Goal: Task Accomplishment & Management: Use online tool/utility

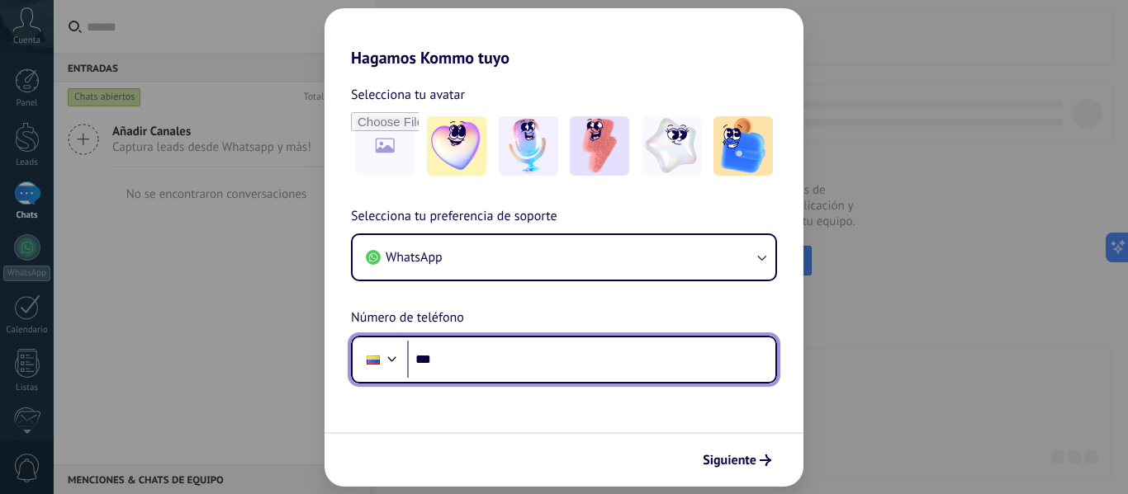
click at [485, 358] on input "***" at bounding box center [591, 360] width 368 height 38
type input "**********"
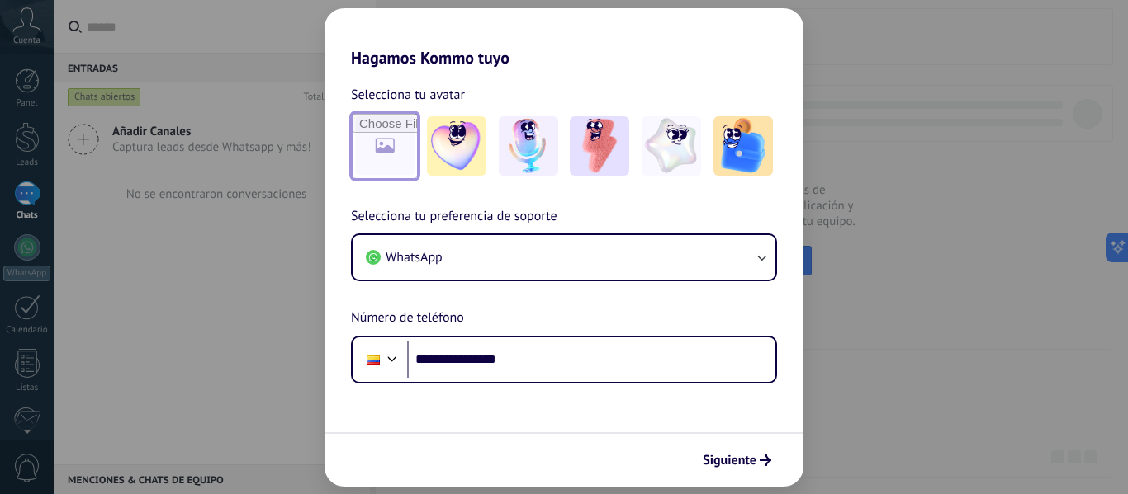
click at [401, 151] on input "file" at bounding box center [384, 146] width 64 height 64
type input "**********"
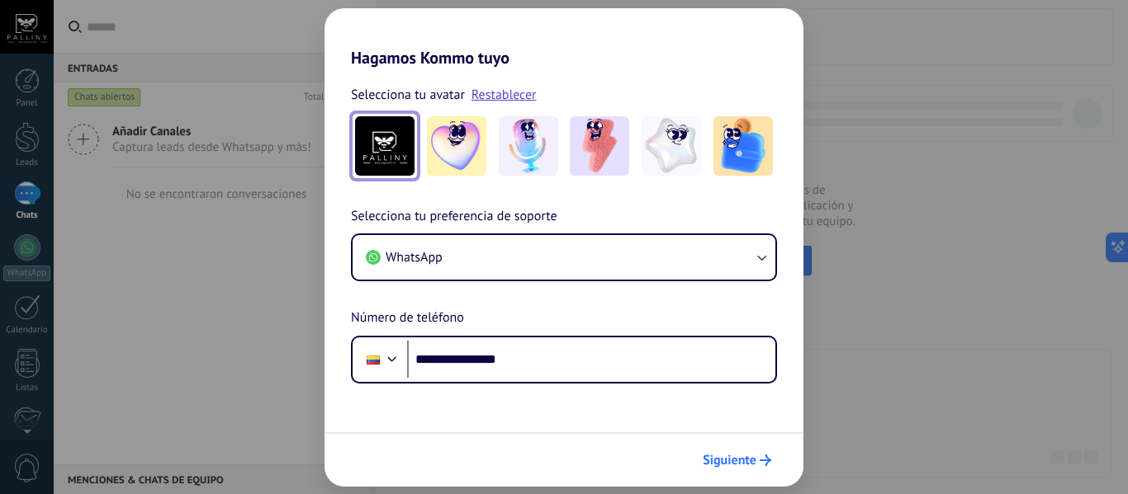
click at [753, 461] on span "Siguiente" at bounding box center [729, 461] width 54 height 12
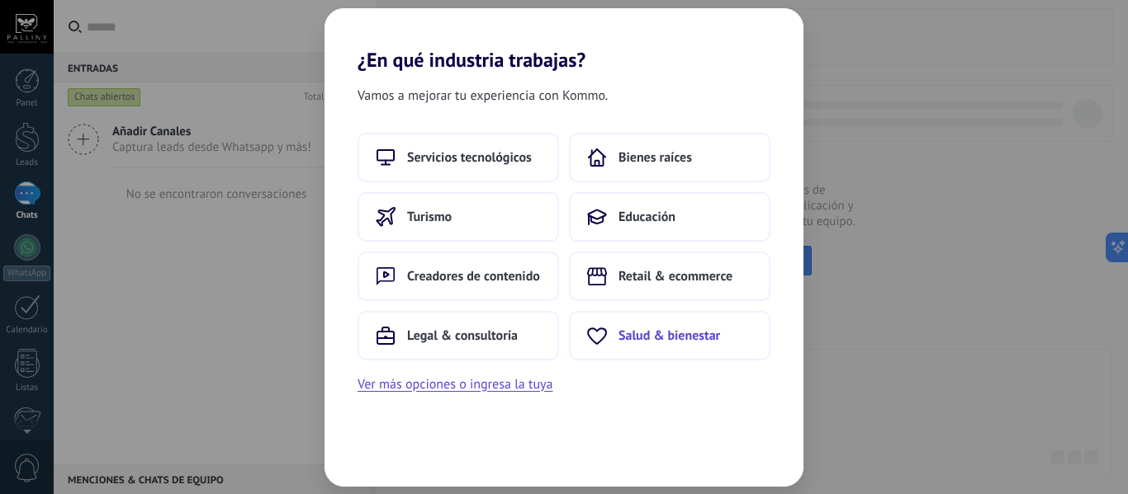
click at [625, 349] on button "Salud & bienestar" at bounding box center [669, 336] width 201 height 50
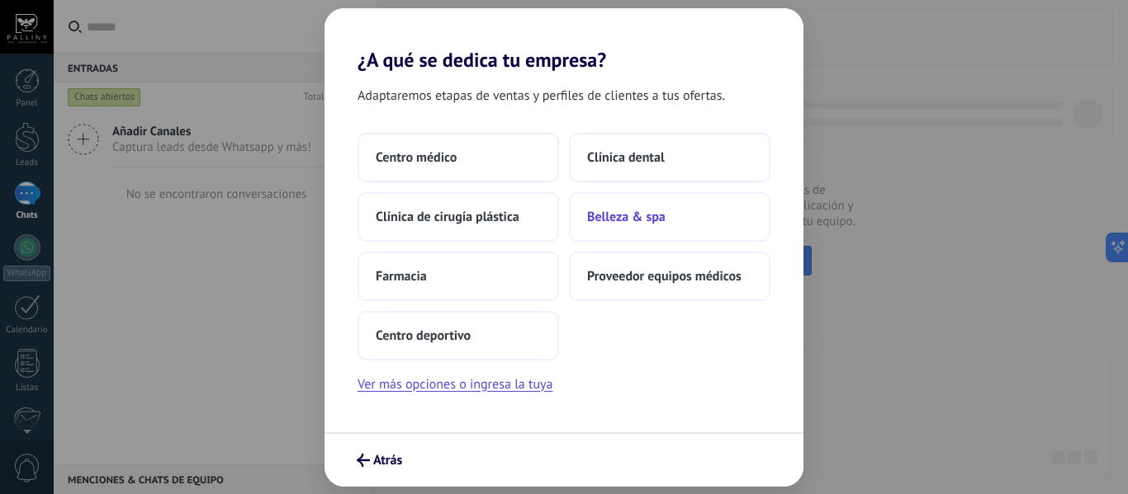
click at [609, 214] on span "Belleza & spa" at bounding box center [626, 217] width 78 height 17
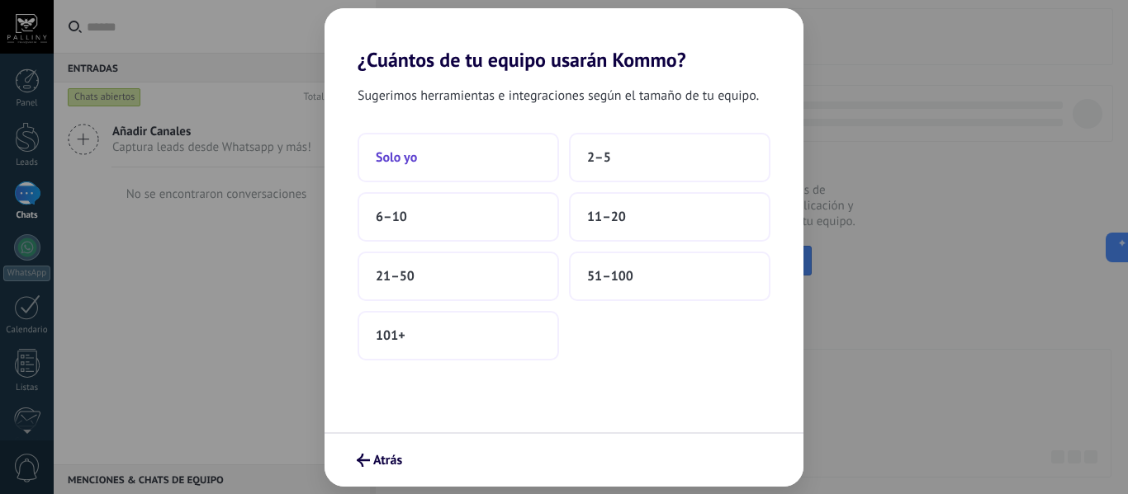
click at [406, 155] on span "Solo yo" at bounding box center [396, 157] width 41 height 17
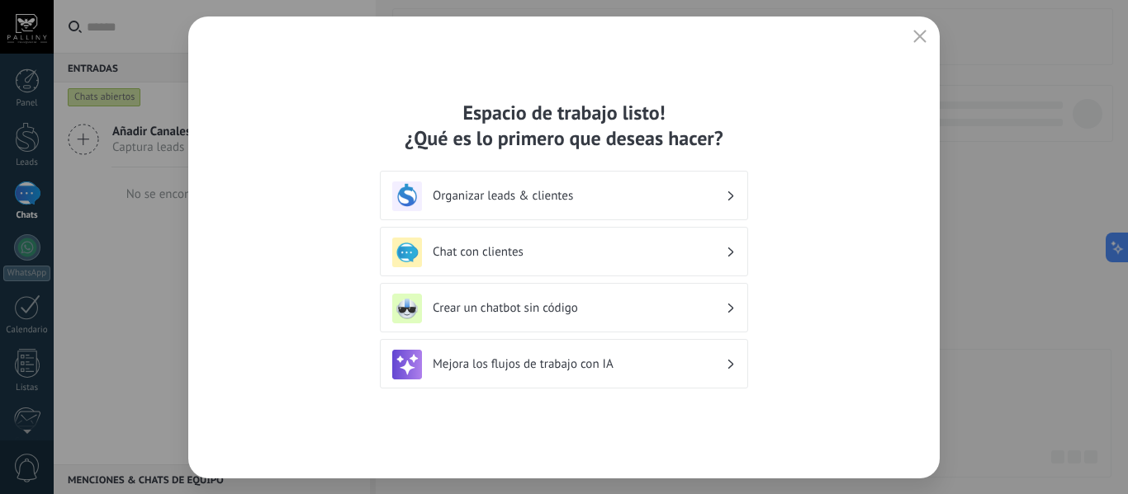
click at [485, 206] on div "Organizar leads & clientes" at bounding box center [563, 197] width 343 height 30
click at [489, 253] on h3 "Chat con clientes" at bounding box center [579, 252] width 293 height 16
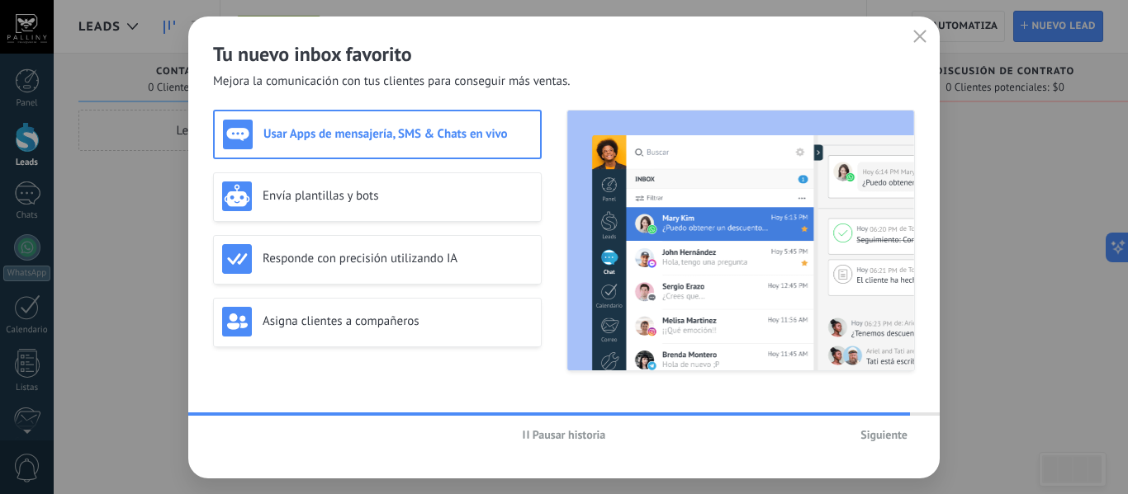
click at [883, 437] on span "Siguiente" at bounding box center [883, 435] width 47 height 12
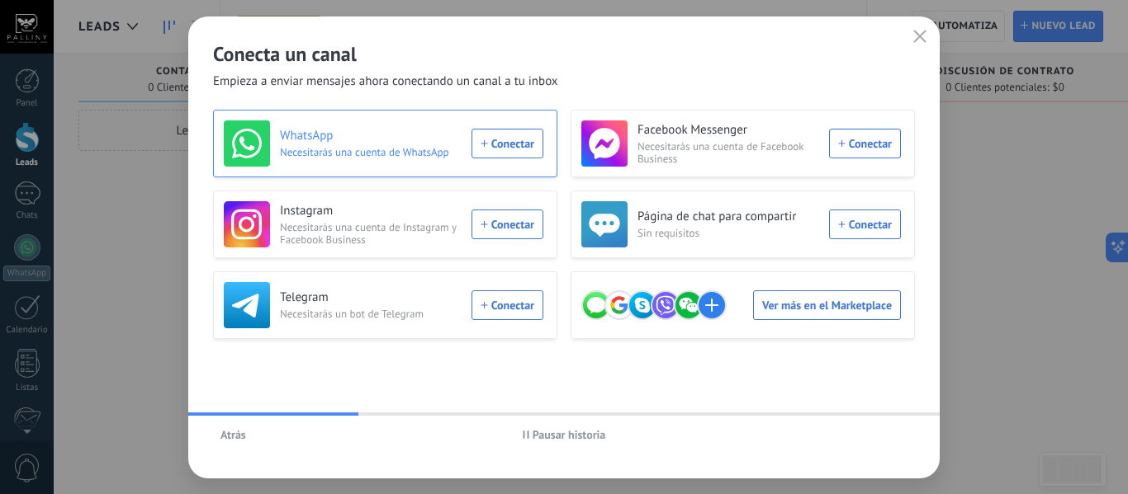
click at [498, 150] on div "WhatsApp Necesitarás una cuenta de WhatsApp Conectar" at bounding box center [383, 144] width 319 height 46
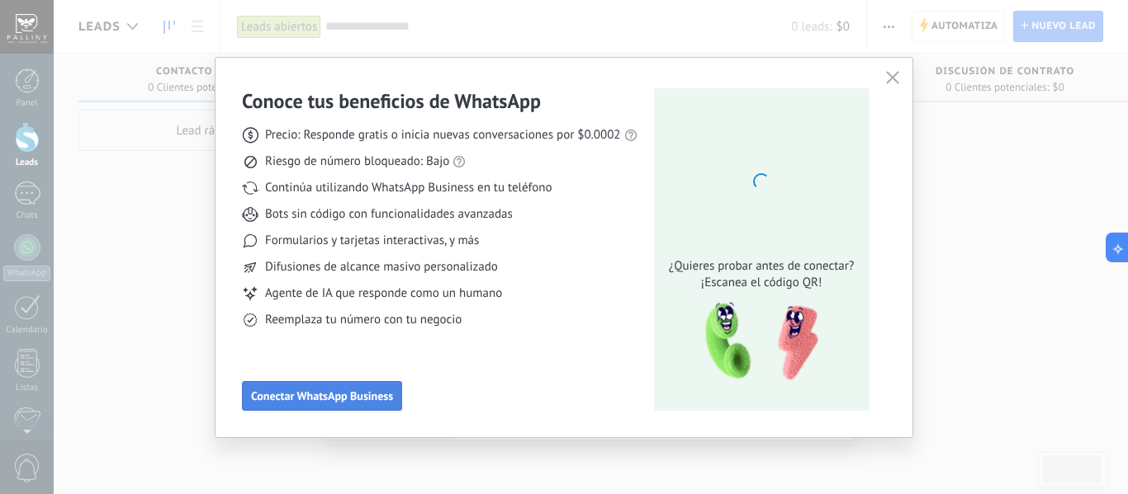
click at [308, 399] on span "Conectar WhatsApp Business" at bounding box center [322, 396] width 142 height 12
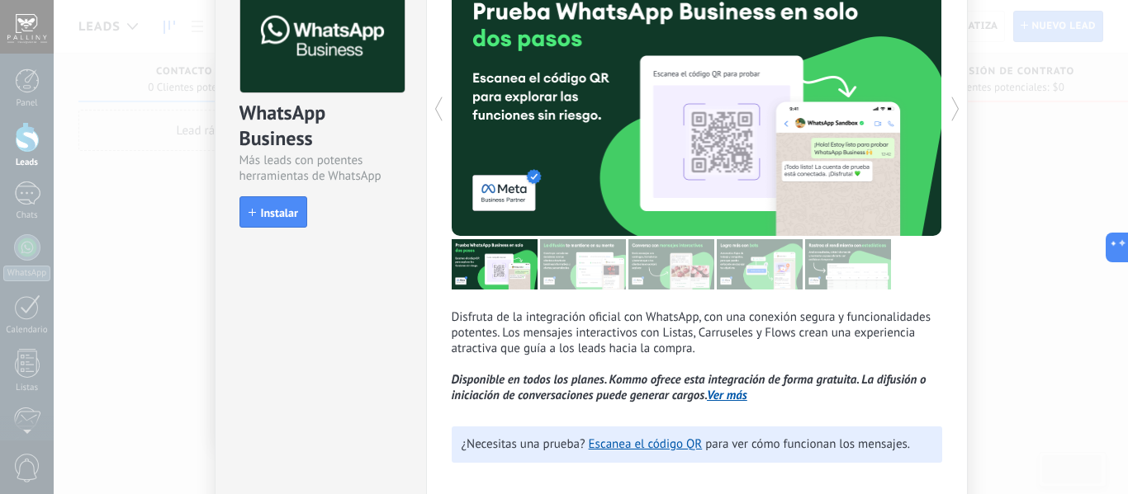
scroll to position [122, 0]
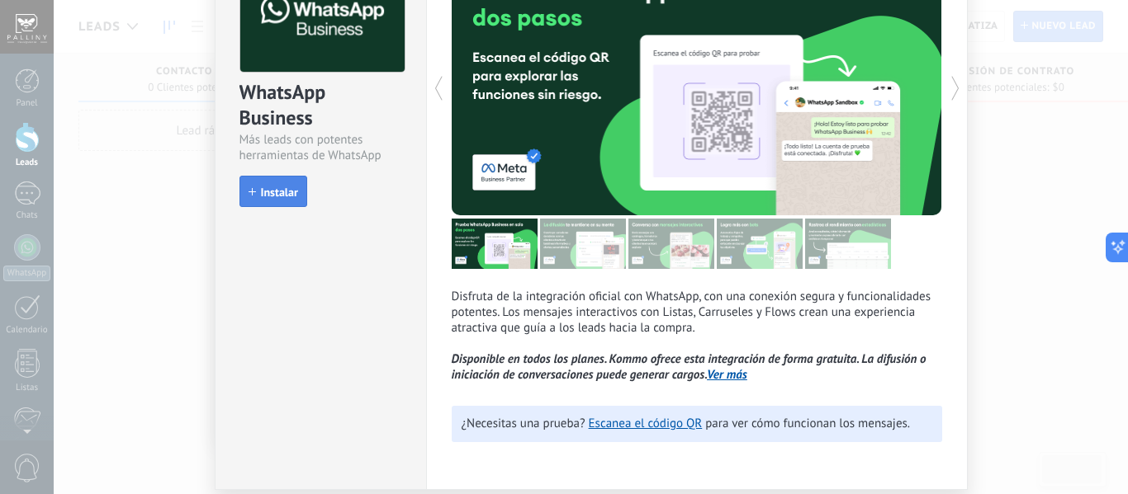
click at [262, 201] on button "Instalar" at bounding box center [273, 191] width 68 height 31
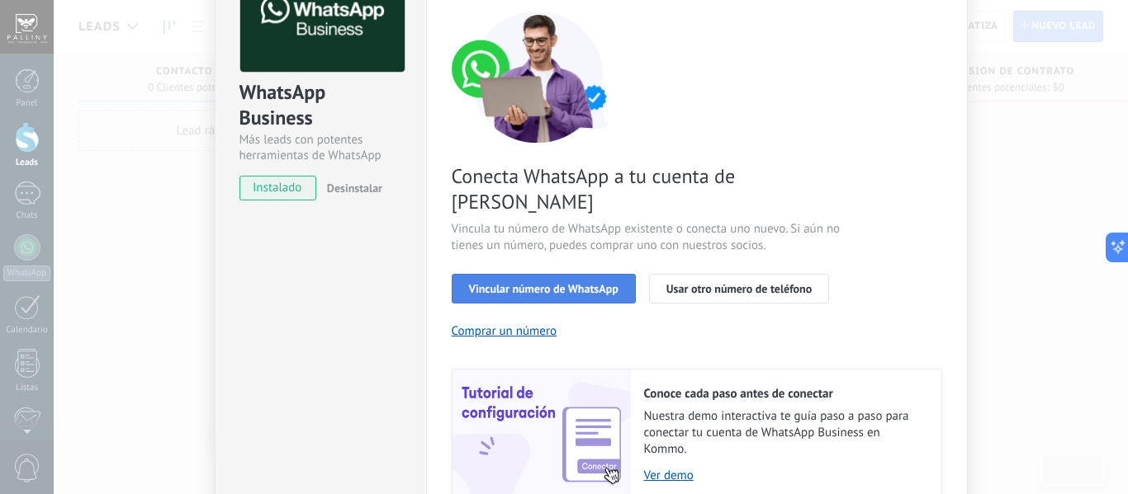
click at [561, 283] on span "Vincular número de WhatsApp" at bounding box center [543, 289] width 149 height 12
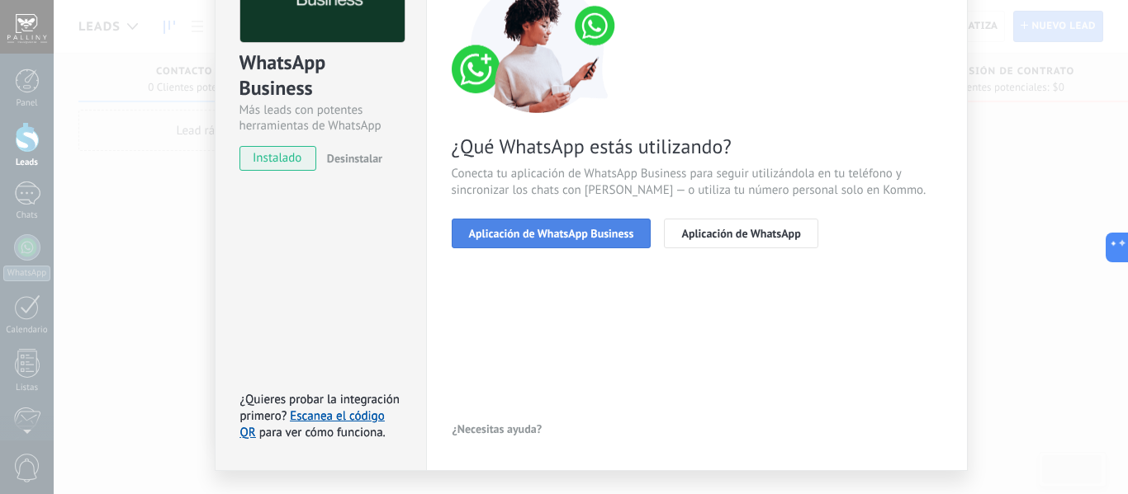
scroll to position [154, 0]
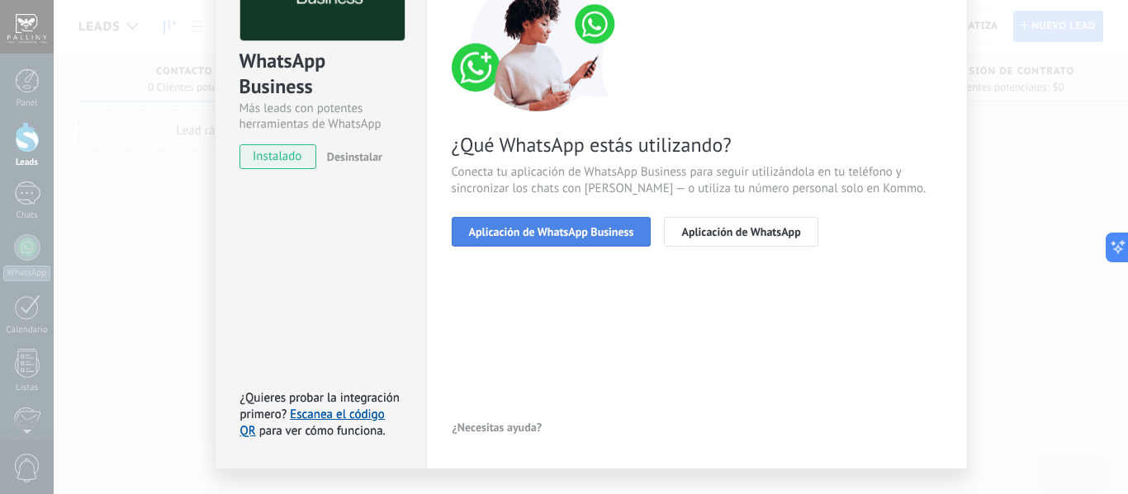
click at [561, 244] on button "Aplicación de WhatsApp Business" at bounding box center [552, 232] width 200 height 30
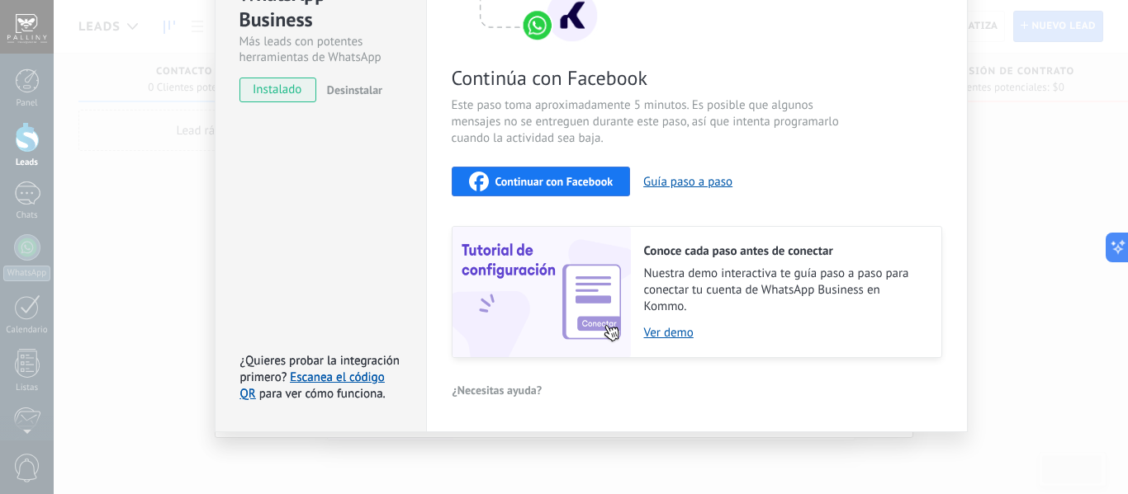
scroll to position [0, 0]
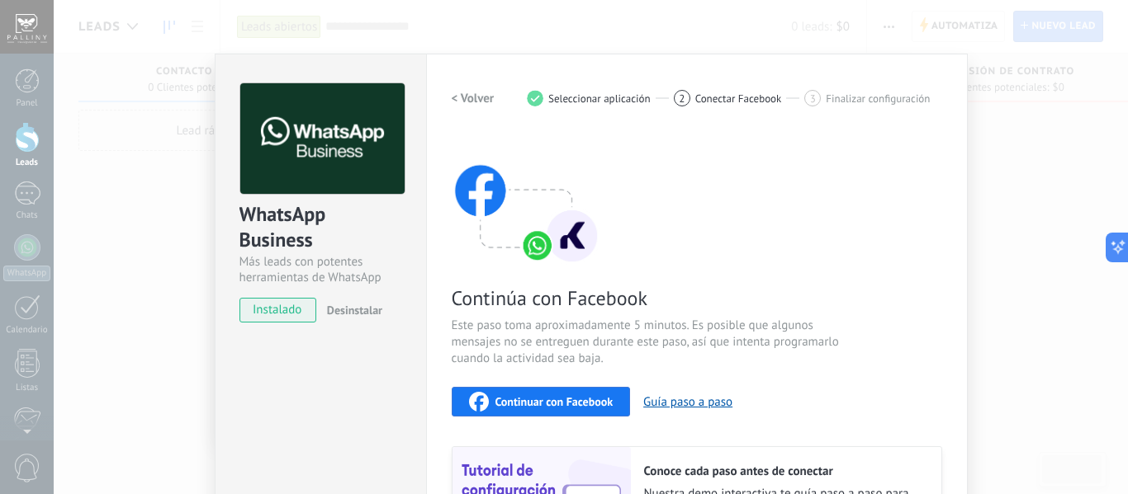
click at [80, 146] on div "WhatsApp Business Más leads con potentes herramientas de WhatsApp instalado Des…" at bounding box center [591, 247] width 1074 height 494
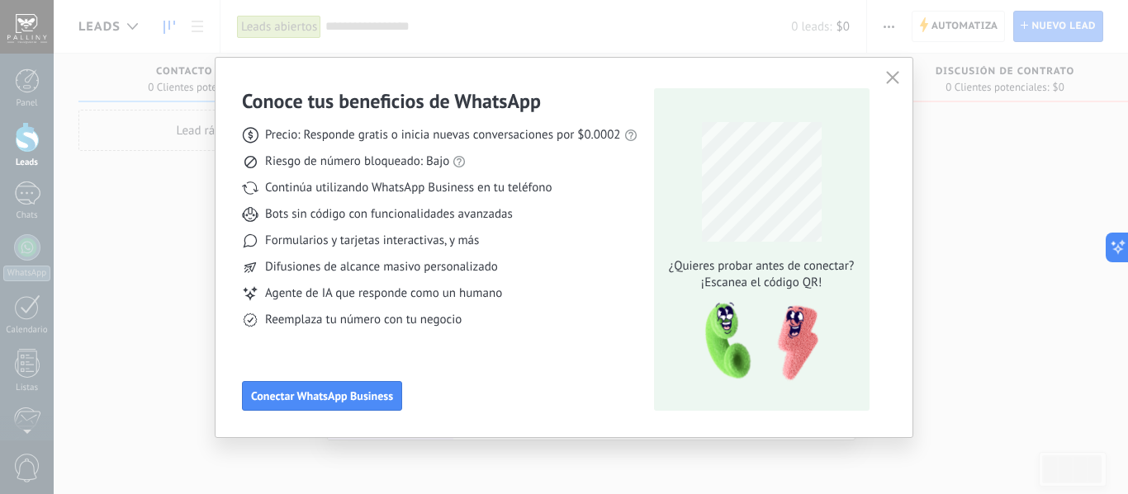
click at [80, 146] on div "Conoce tus beneficios de WhatsApp Precio: Responde gratis o inicia nuevas conve…" at bounding box center [564, 247] width 1128 height 494
click at [887, 83] on use "button" at bounding box center [892, 77] width 12 height 12
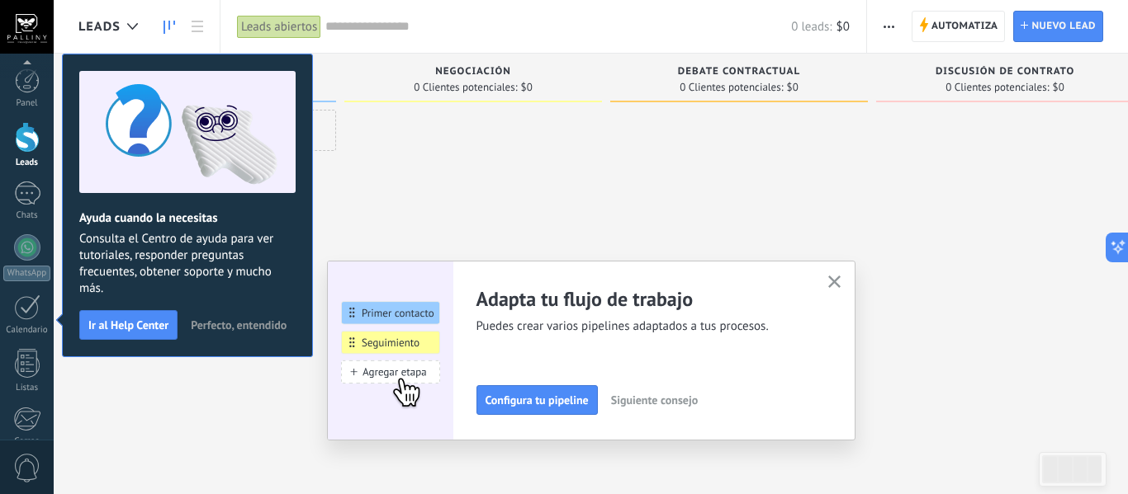
scroll to position [192, 0]
